Goal: Task Accomplishment & Management: Complete application form

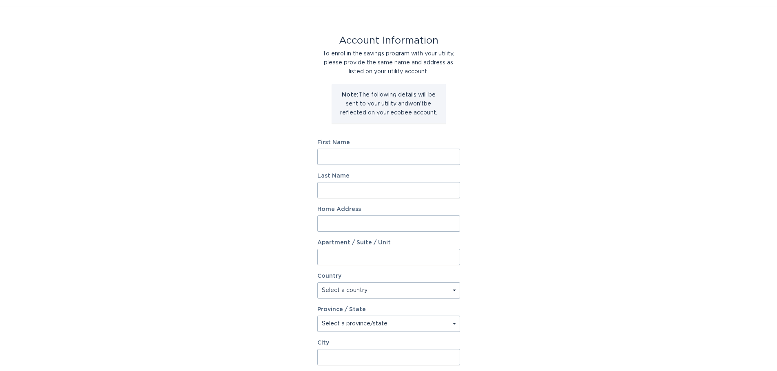
scroll to position [2, 0]
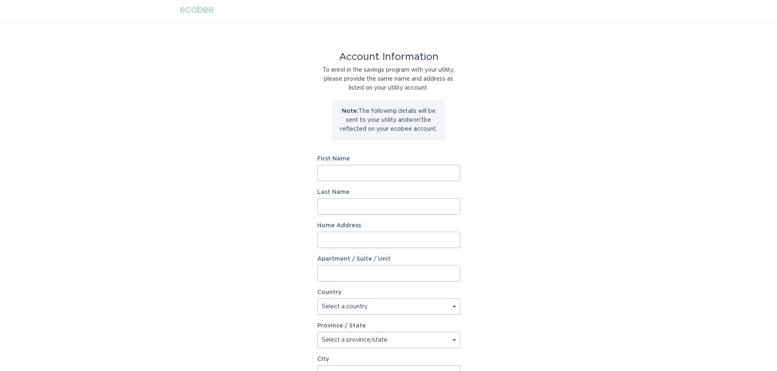
click at [370, 173] on input "First Name" at bounding box center [388, 173] width 143 height 16
click at [197, 198] on div "Account Information To enrol in the savings program with your utility, please p…" at bounding box center [388, 247] width 777 height 451
click at [352, 175] on input "First Name" at bounding box center [388, 173] width 143 height 16
type input "[PERSON_NAME]"
type input "Jriyasetapong"
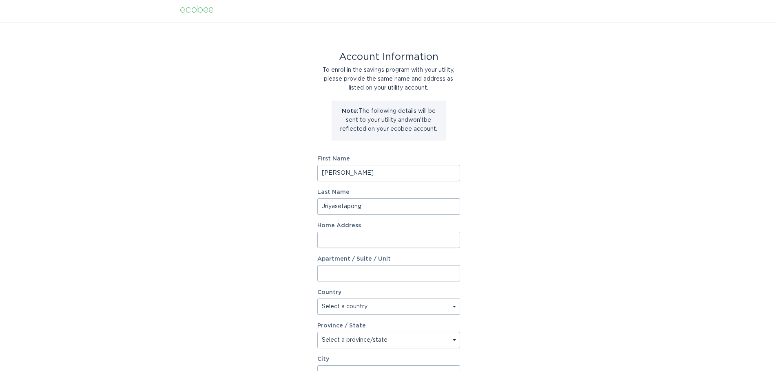
type input "[STREET_ADDRESS]"
select select "US"
type input "[GEOGRAPHIC_DATA]"
type input "91354"
select select "CA"
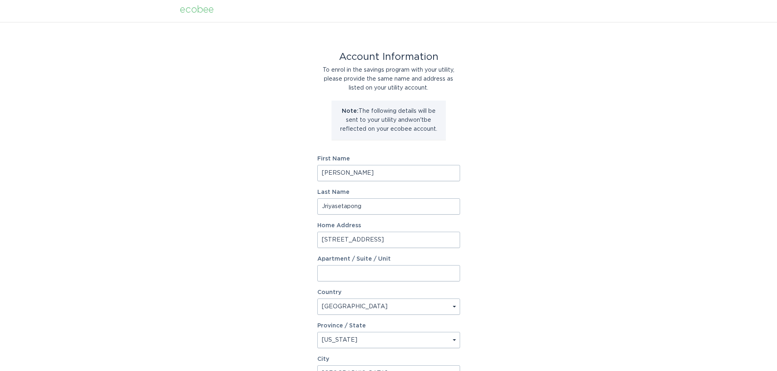
type input "Jriyasetapong"
click at [538, 246] on div "Account Information To enrol in the savings program with your utility, please p…" at bounding box center [388, 247] width 777 height 451
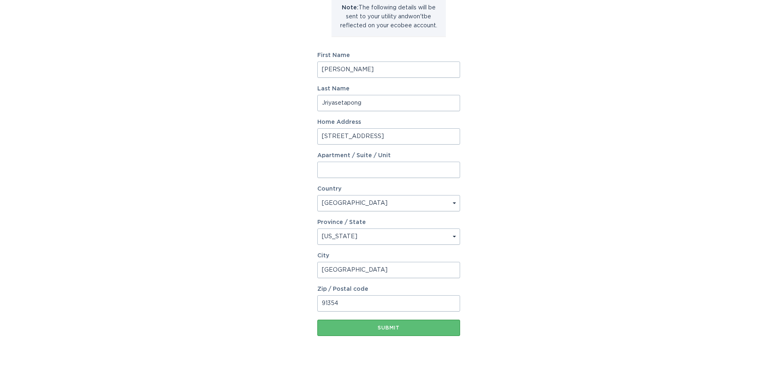
scroll to position [125, 0]
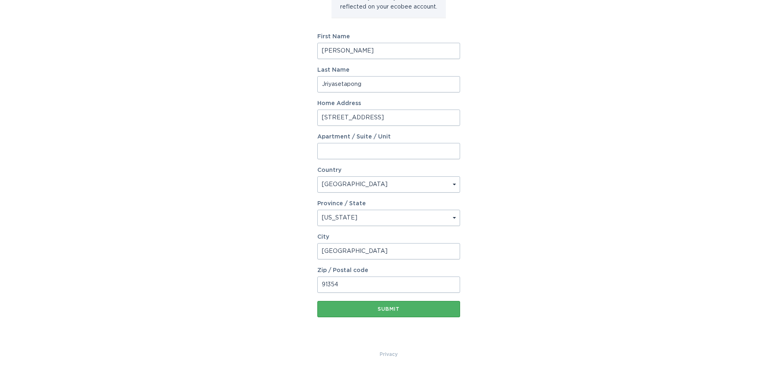
click at [390, 308] on div "Submit" at bounding box center [388, 309] width 135 height 5
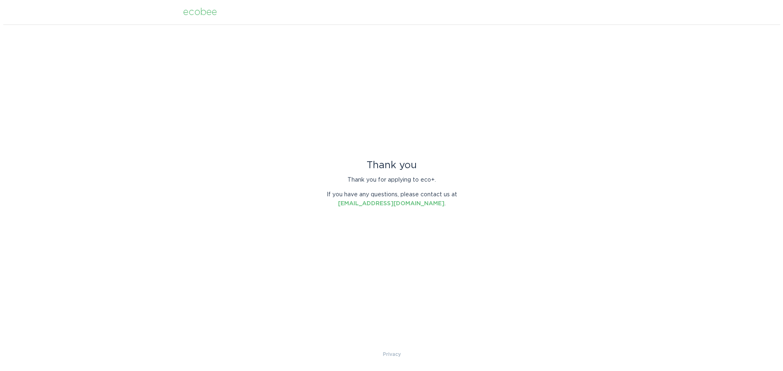
scroll to position [0, 0]
click at [576, 205] on div "Thank you Thank you for applying to eco+. If you have any questions, please con…" at bounding box center [391, 187] width 783 height 326
click at [226, 281] on div "Thank you Thank you for applying to eco+. If you have any questions, please con…" at bounding box center [391, 187] width 783 height 326
